Goal: Manage account settings

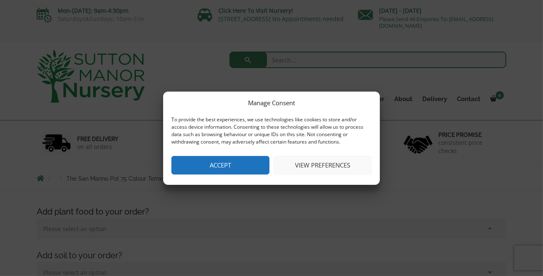
click at [333, 166] on button "View preferences" at bounding box center [323, 165] width 98 height 19
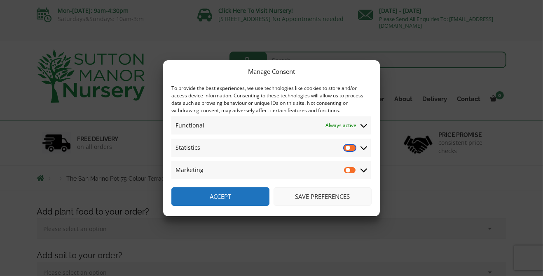
click at [348, 150] on input "Statistics" at bounding box center [350, 147] width 12 height 8
checkbox input "true"
click at [346, 171] on input "Marketing" at bounding box center [350, 170] width 12 height 8
checkbox input "true"
click at [347, 150] on input "Statistics" at bounding box center [350, 147] width 12 height 8
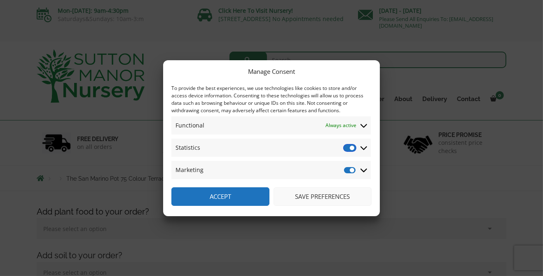
checkbox input "false"
click at [348, 172] on input "Marketing" at bounding box center [350, 170] width 12 height 8
checkbox input "false"
click at [309, 196] on button "Save preferences" at bounding box center [323, 196] width 98 height 19
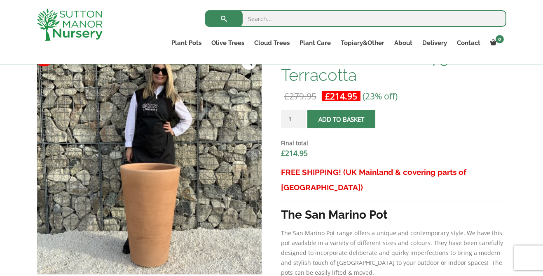
scroll to position [276, 0]
